Goal: Check status: Check status

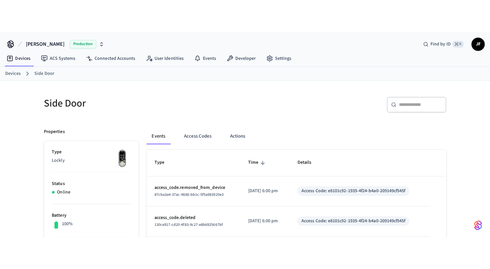
scroll to position [9, 0]
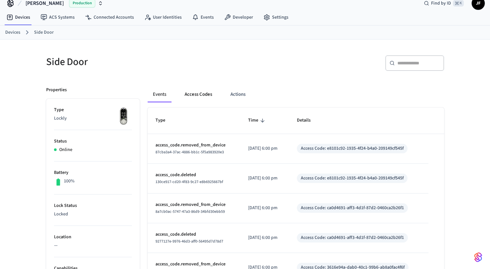
click at [197, 99] on button "Access Codes" at bounding box center [198, 95] width 38 height 16
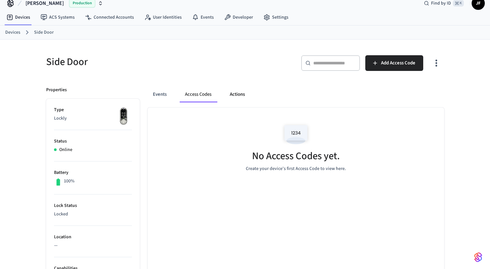
click at [239, 96] on button "Actions" at bounding box center [237, 95] width 26 height 16
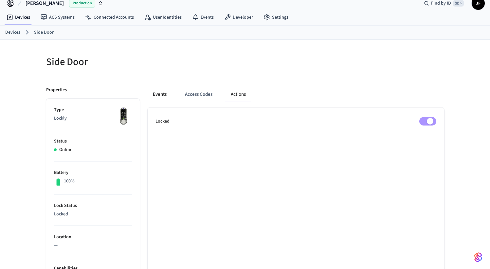
click at [158, 96] on button "Events" at bounding box center [160, 95] width 24 height 16
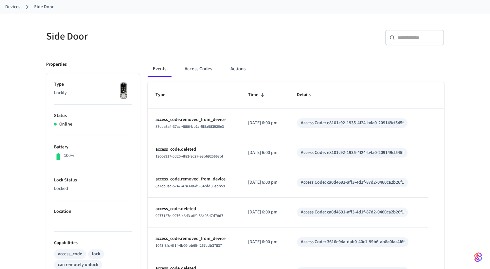
scroll to position [0, 0]
